Goal: Information Seeking & Learning: Check status

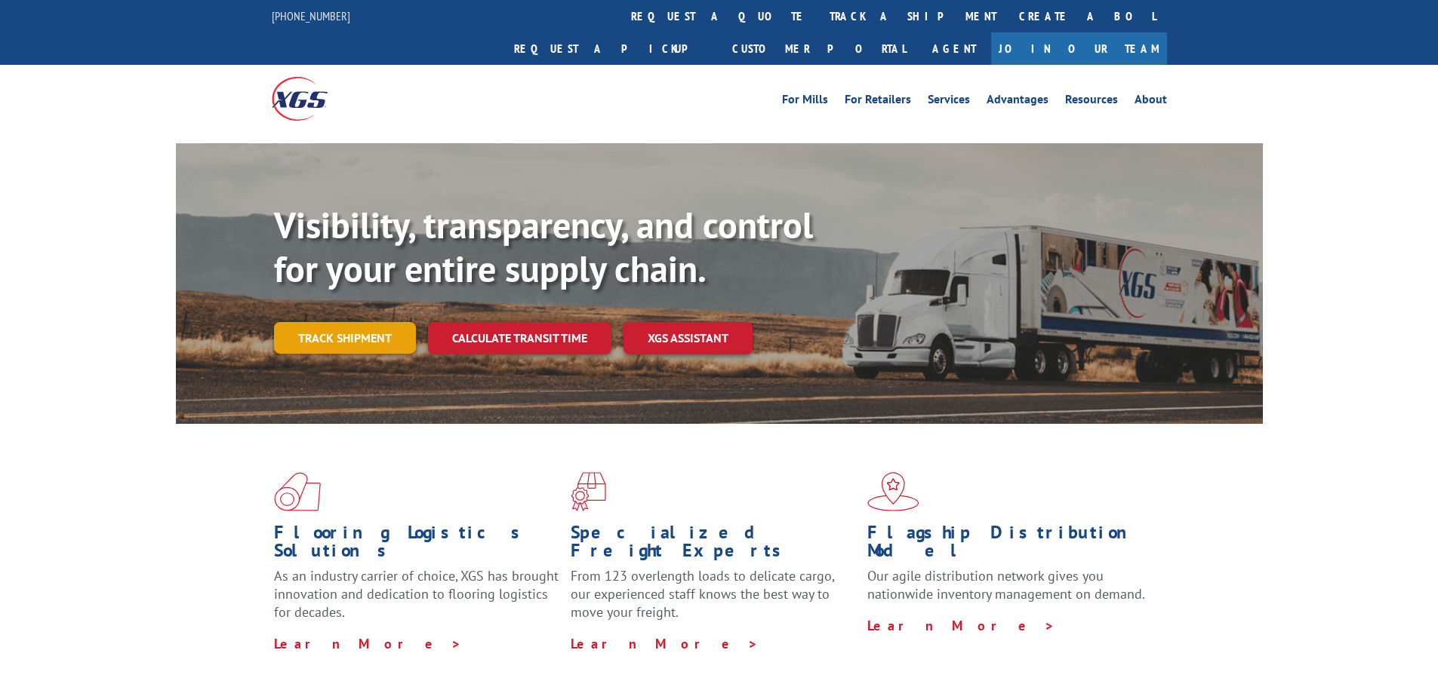
click at [374, 322] on link "Track shipment" at bounding box center [345, 338] width 142 height 32
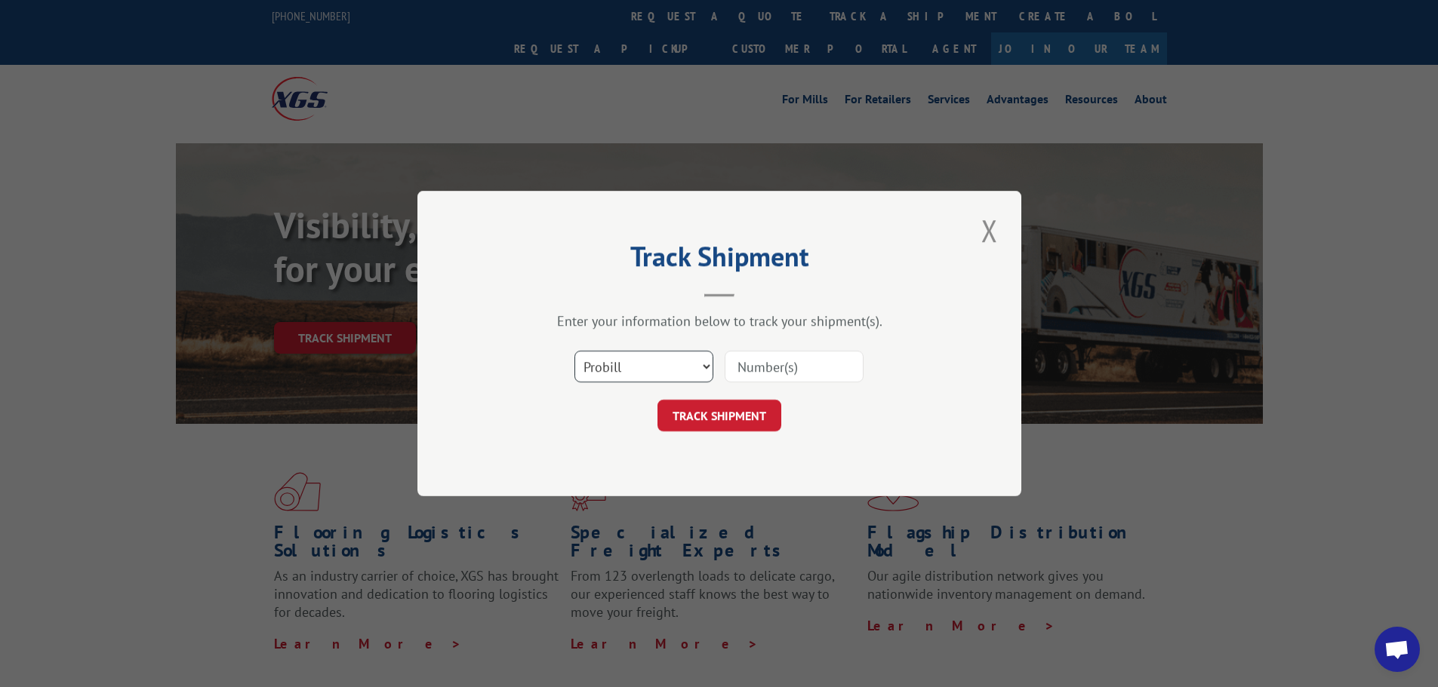
click at [595, 374] on select "Select category... Probill BOL PO" at bounding box center [643, 367] width 139 height 32
select select "bol"
click at [574, 351] on select "Select category... Probill BOL PO" at bounding box center [643, 367] width 139 height 32
click at [752, 375] on input at bounding box center [793, 367] width 139 height 32
paste input "4702476"
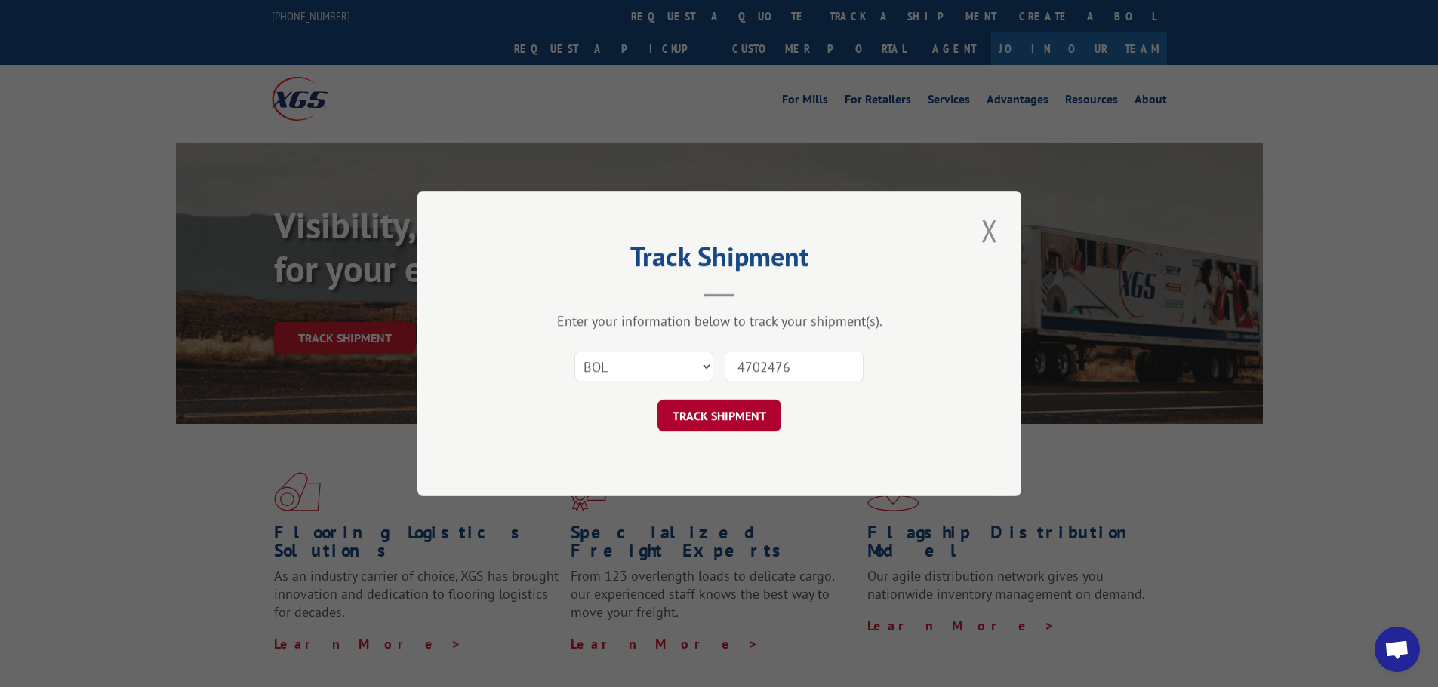
type input "4702476"
click at [725, 413] on button "TRACK SHIPMENT" at bounding box center [719, 416] width 124 height 32
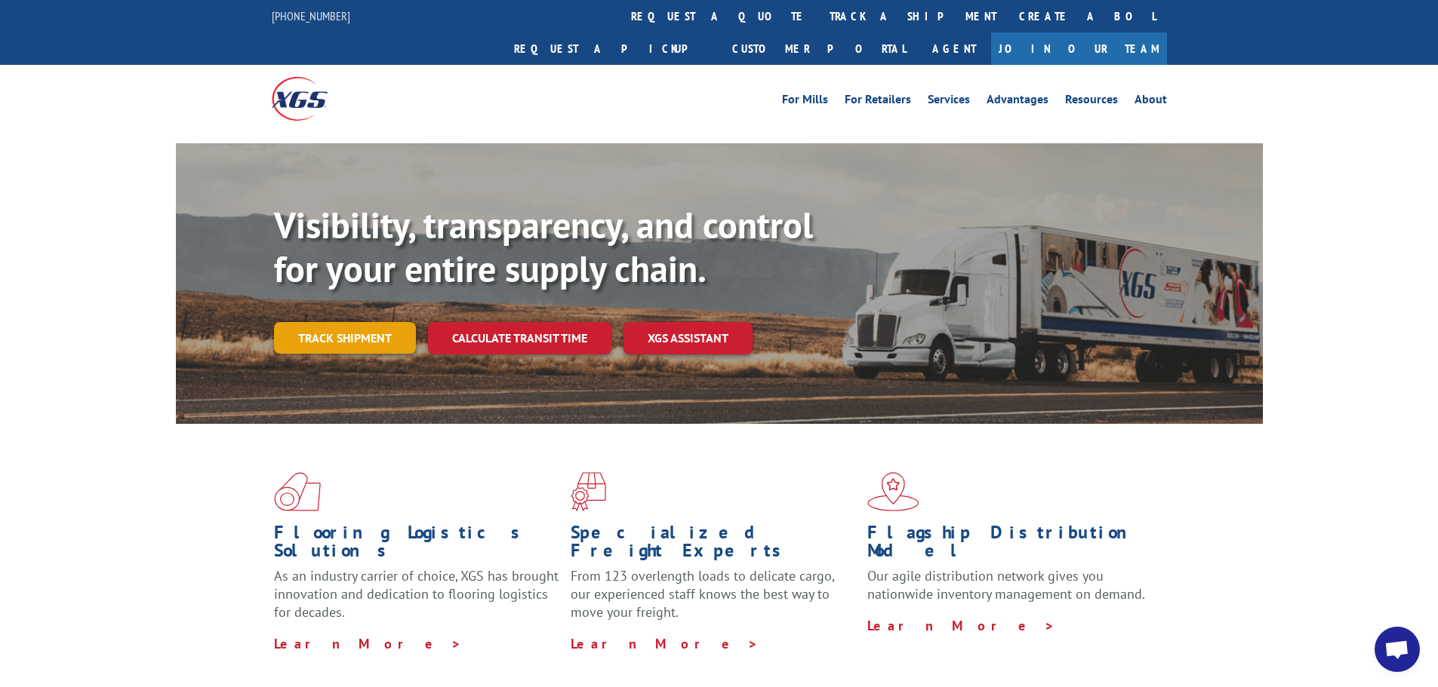
click at [368, 322] on link "Track shipment" at bounding box center [345, 338] width 142 height 32
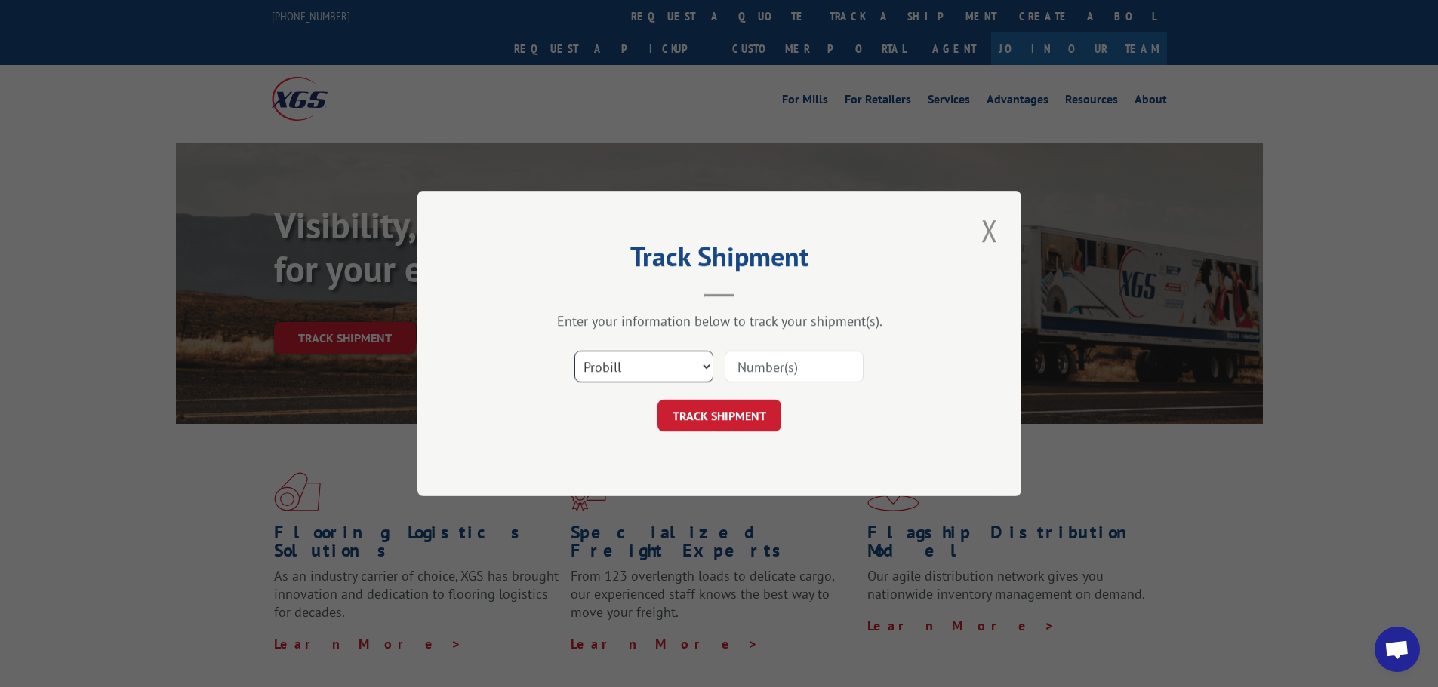
click at [589, 371] on select "Select category... Probill BOL PO" at bounding box center [643, 367] width 139 height 32
select select "bol"
click at [574, 351] on select "Select category... Probill BOL PO" at bounding box center [643, 367] width 139 height 32
paste input "4833425"
type input "4833425"
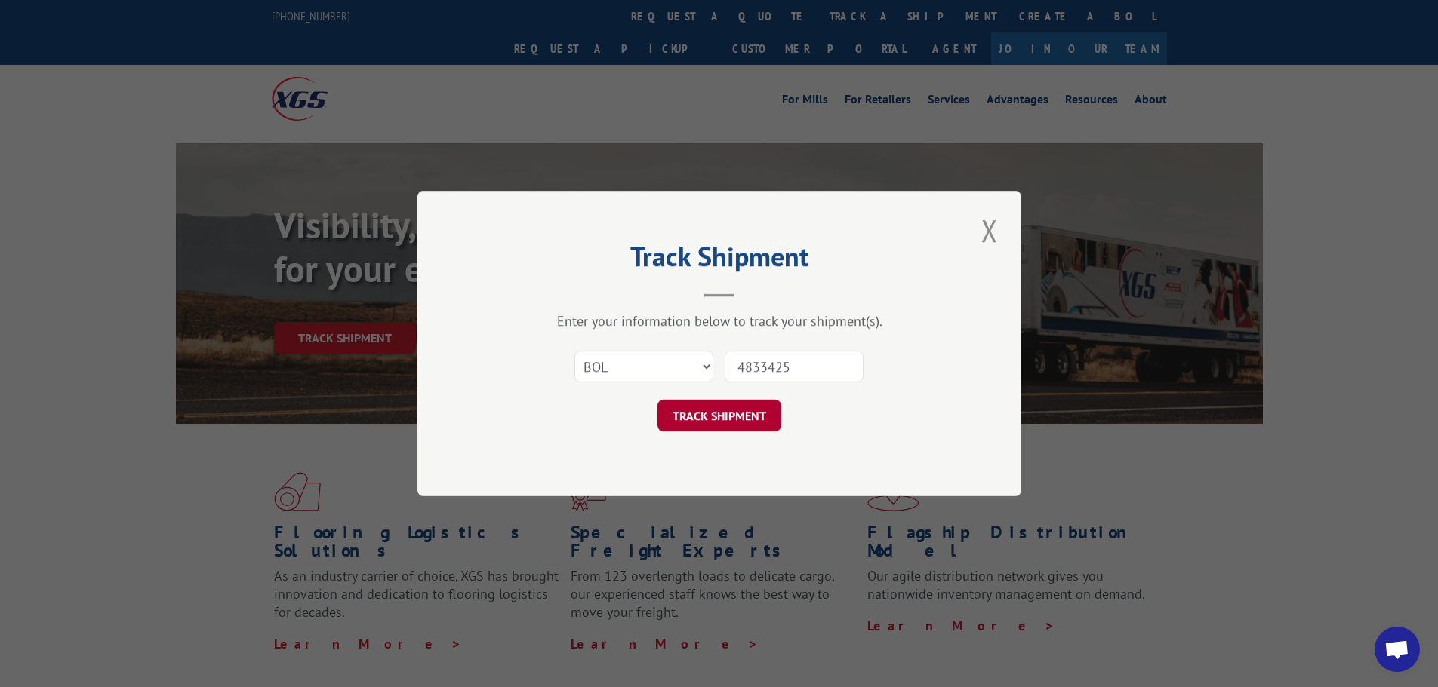
click at [777, 417] on button "TRACK SHIPMENT" at bounding box center [719, 416] width 124 height 32
